Goal: Find contact information: Find contact information

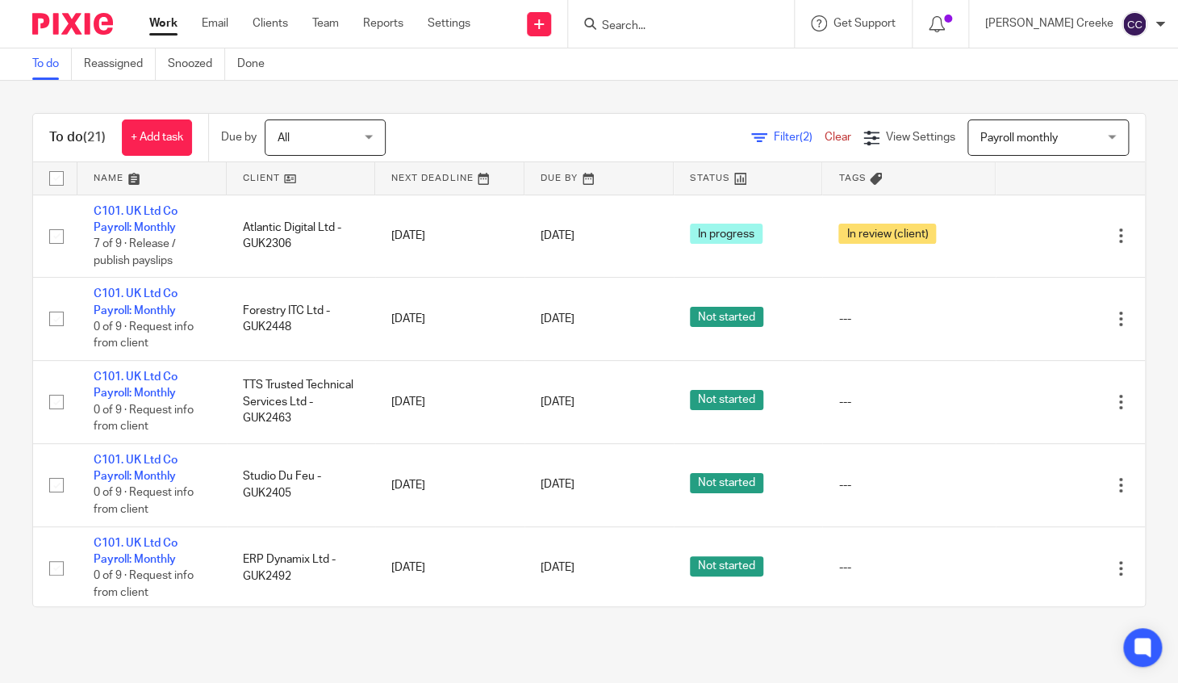
click at [699, 37] on div at bounding box center [681, 24] width 226 height 48
click at [697, 23] on input "Search" at bounding box center [672, 26] width 145 height 15
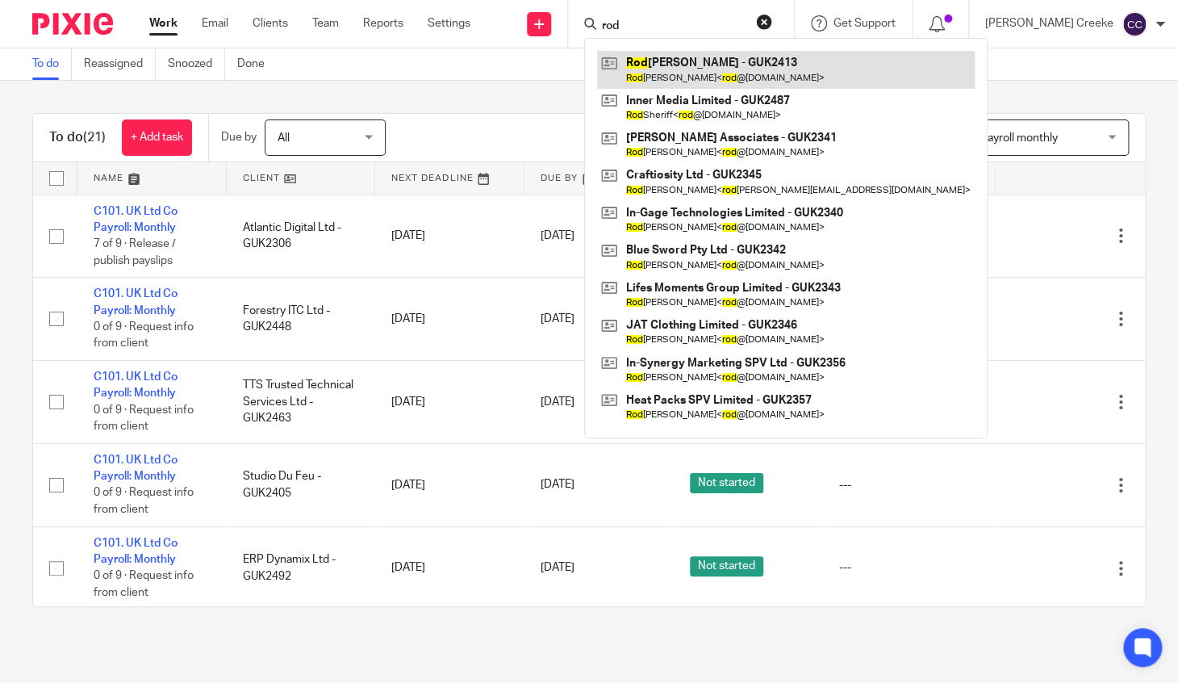
type input "rod"
click at [730, 58] on link at bounding box center [786, 69] width 378 height 37
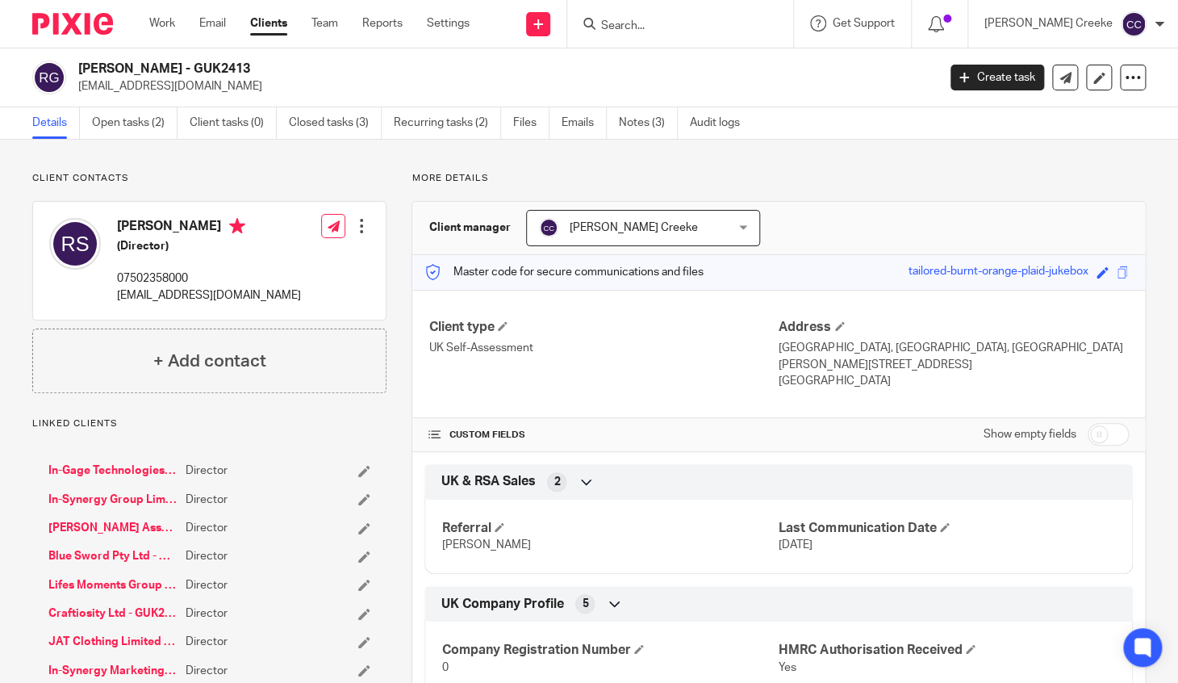
drag, startPoint x: 383, startPoint y: 167, endPoint x: 349, endPoint y: 160, distance: 33.9
click at [381, 166] on div "Client contacts Rodney Sheriff (Director) 07502358000 rod@in-synergy.group Edit…" at bounding box center [589, 683] width 1178 height 1086
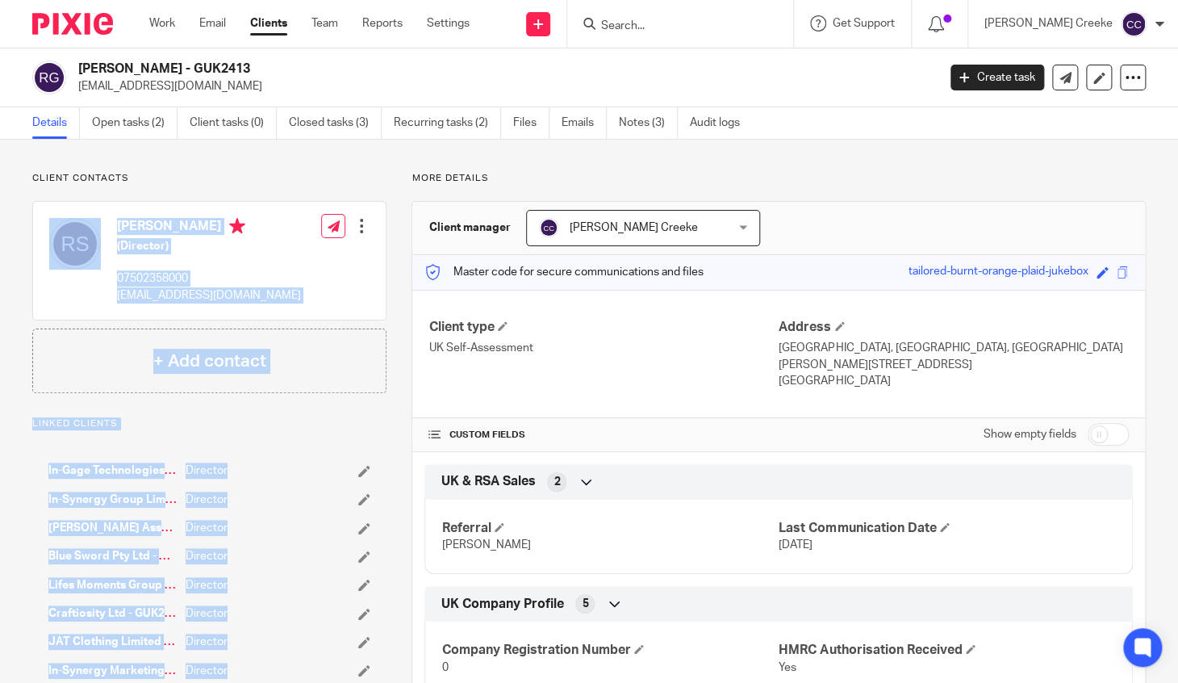
click at [240, 303] on div "Rodney Sheriff (Director) 07502358000 rod@in-synergy.group Edit contact Create …" at bounding box center [209, 261] width 353 height 118
click at [147, 302] on p "rod@in-synergy.group" at bounding box center [209, 295] width 184 height 16
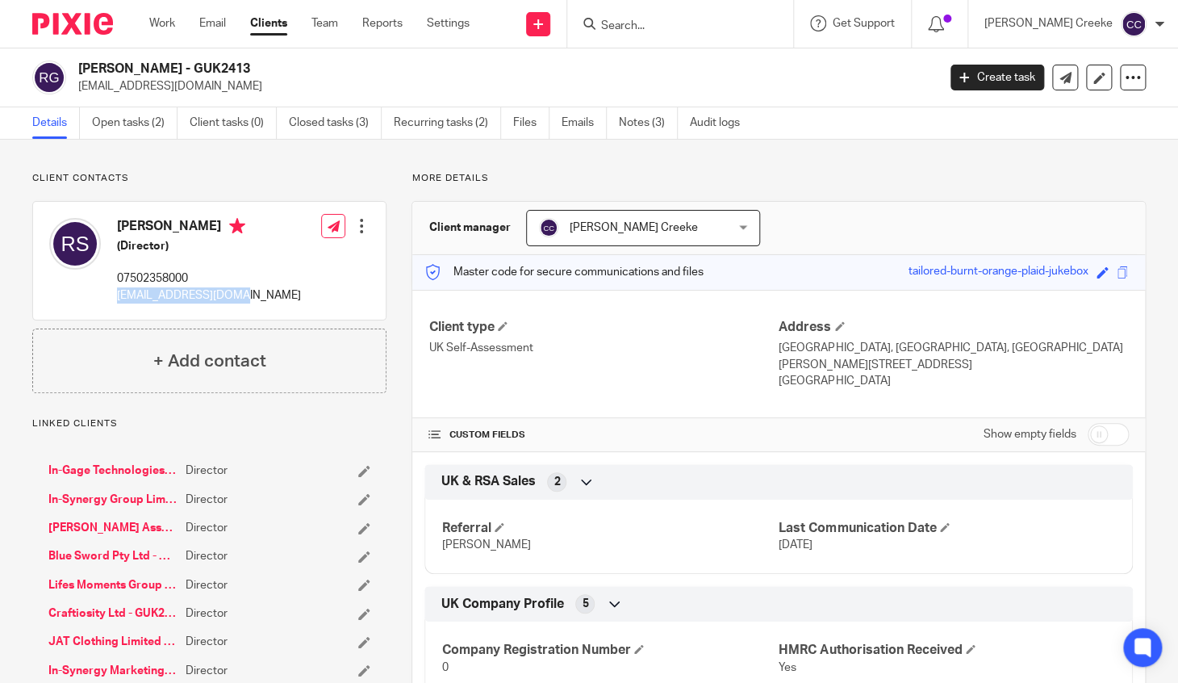
drag, startPoint x: 116, startPoint y: 292, endPoint x: 229, endPoint y: 295, distance: 113.0
click at [229, 295] on div "Rodney Sheriff (Director) 07502358000 rod@in-synergy.group" at bounding box center [175, 261] width 252 height 102
copy p "rod@in-synergy.group"
drag, startPoint x: 189, startPoint y: 276, endPoint x: 115, endPoint y: 277, distance: 73.5
click at [113, 275] on div "Rodney Sheriff (Director) 07502358000 rod@in-synergy.group" at bounding box center [175, 261] width 252 height 102
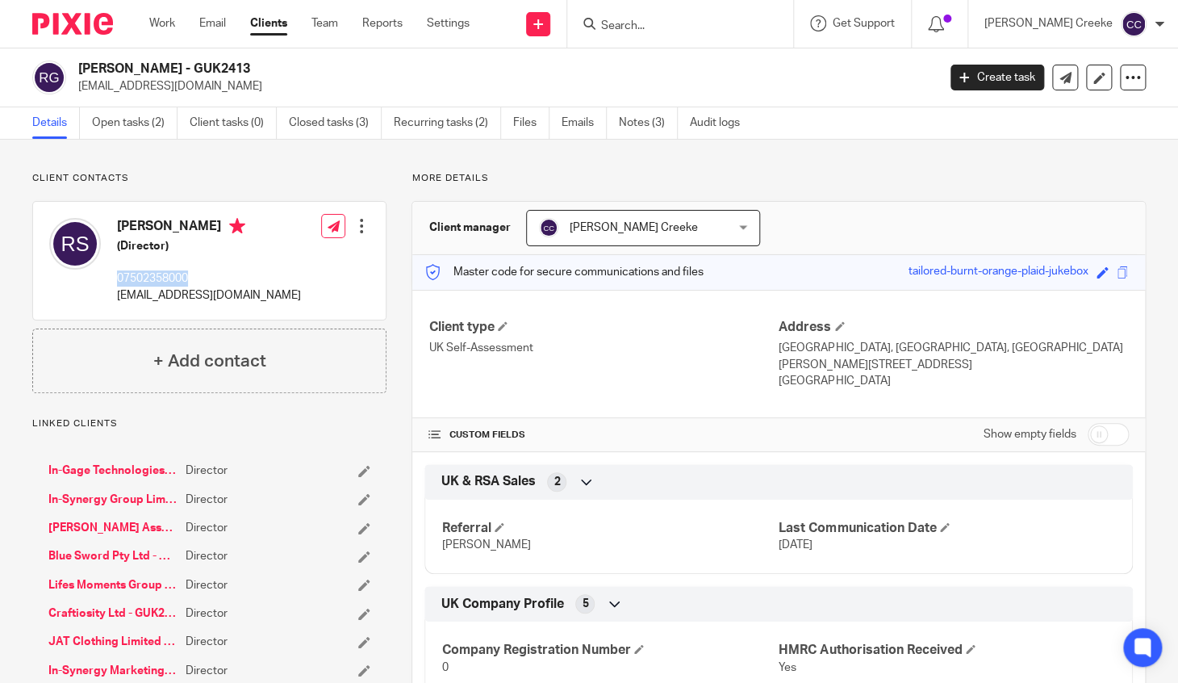
copy p "07502358000"
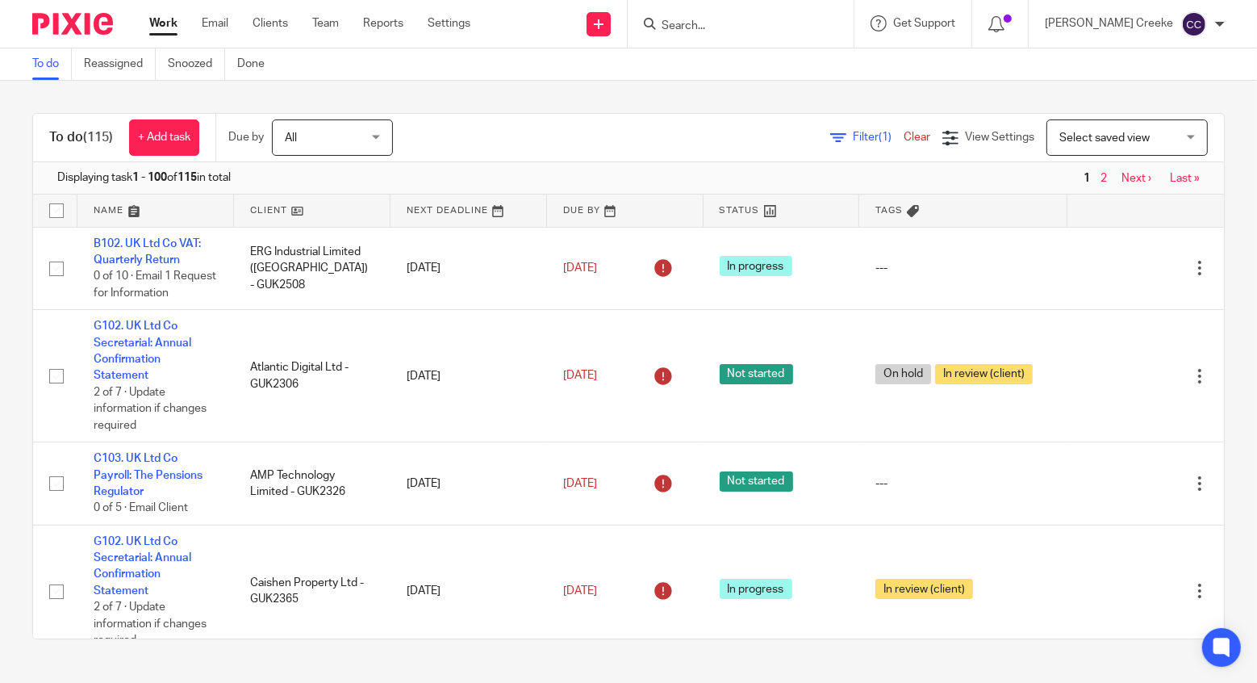
click at [596, 128] on div "Filter (1) Clear View Settings View Settings (1) Filters Clear Save Manage save…" at bounding box center [822, 137] width 803 height 36
click at [1072, 128] on span "Select saved view" at bounding box center [1119, 137] width 118 height 34
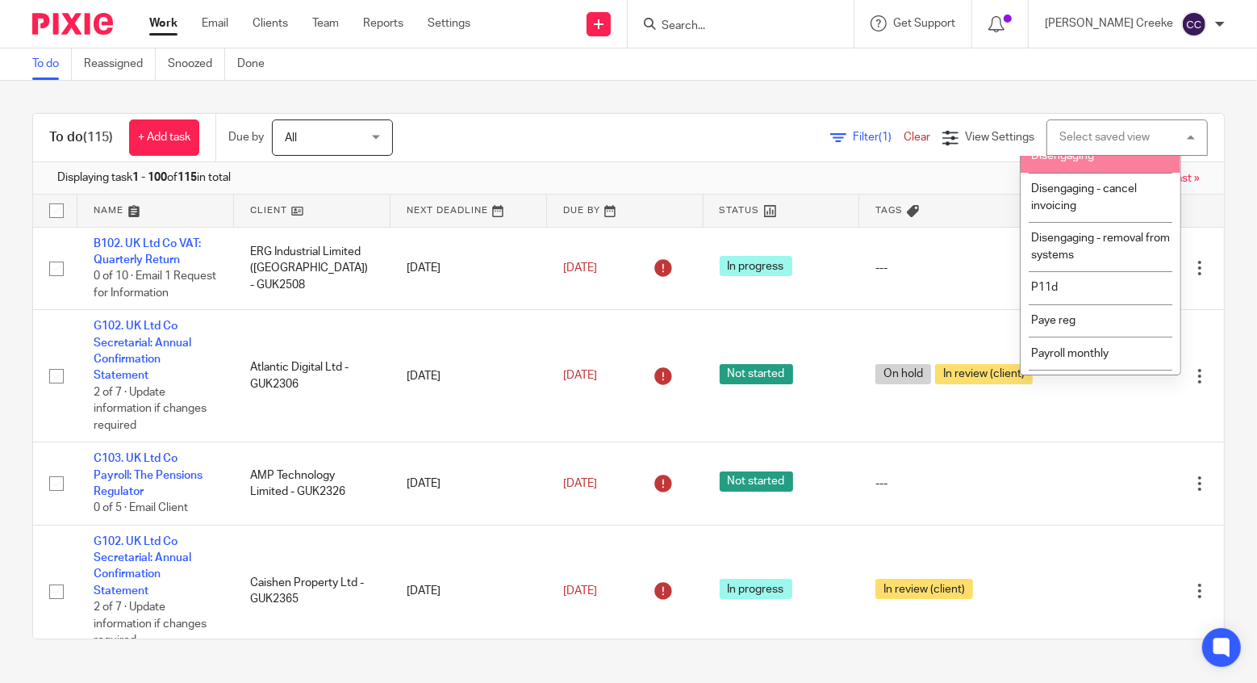
scroll to position [538, 0]
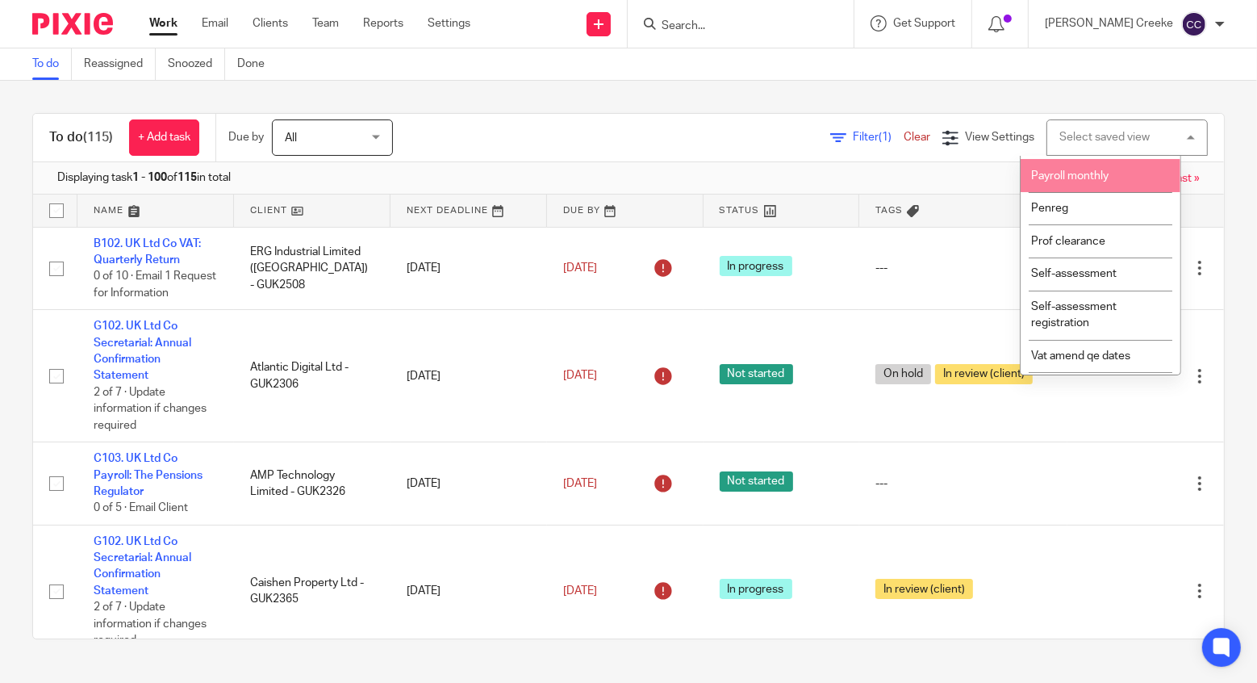
click at [1063, 182] on span "Payroll monthly" at bounding box center [1069, 175] width 77 height 11
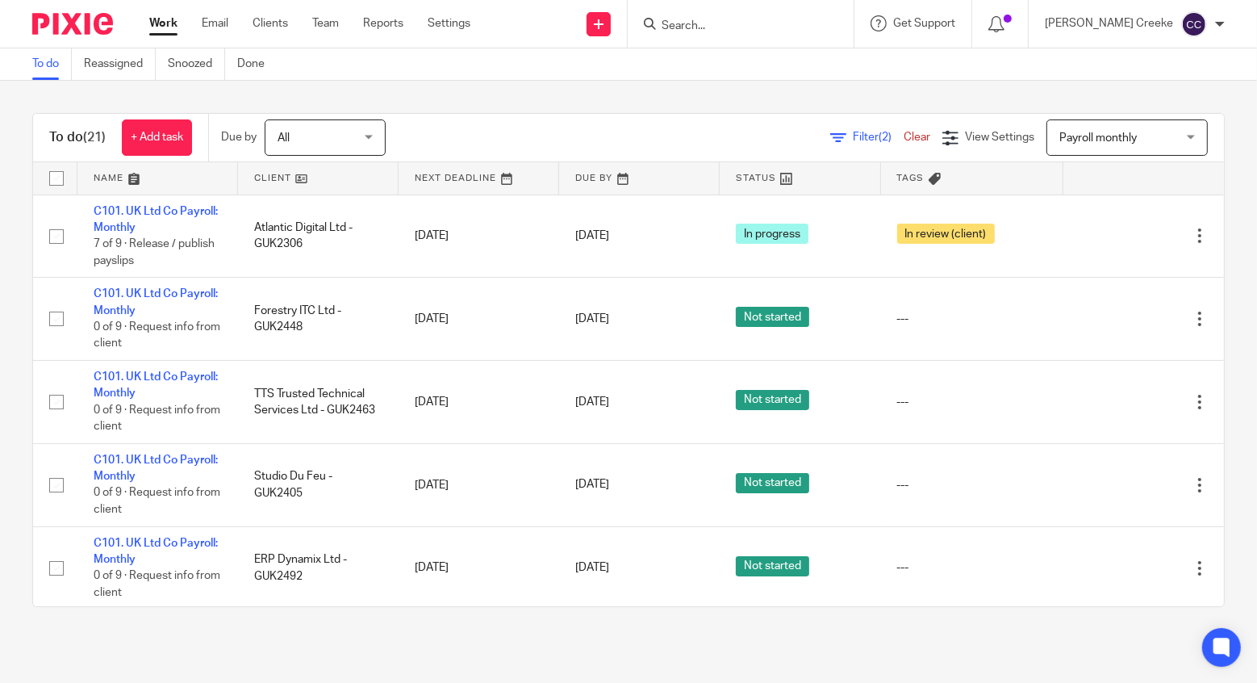
click at [262, 177] on link at bounding box center [318, 178] width 161 height 32
